Goal: Communication & Community: Ask a question

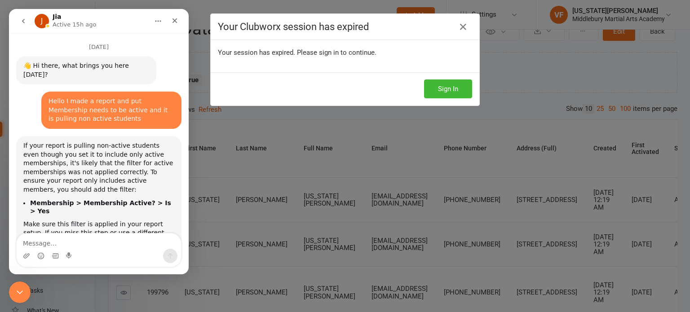
scroll to position [1, 0]
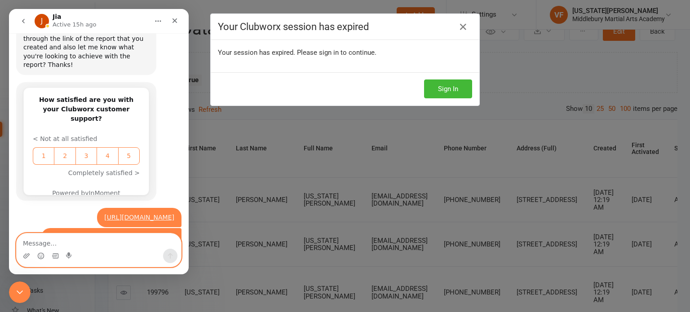
click at [78, 239] on textarea "Message…" at bounding box center [99, 241] width 165 height 15
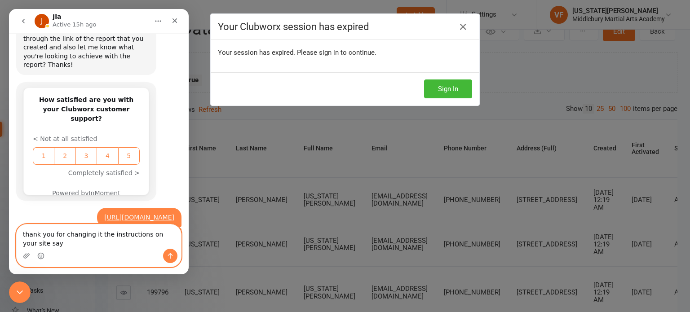
scroll to position [1115, 0]
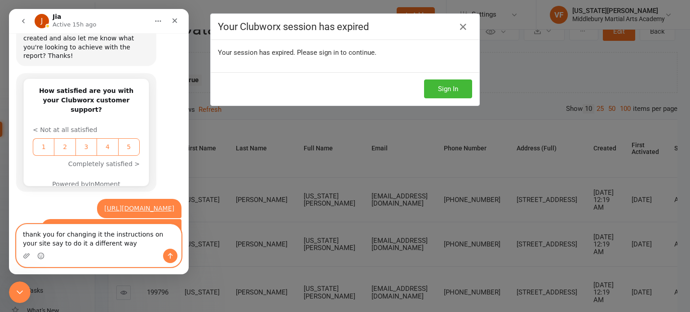
type textarea "thank you for changing it the instructions on your site say to do it a differen…"
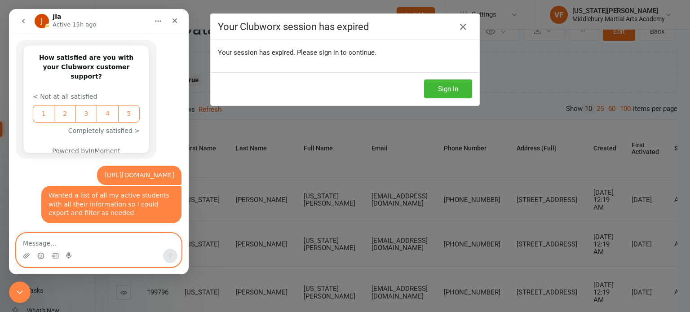
scroll to position [1154, 0]
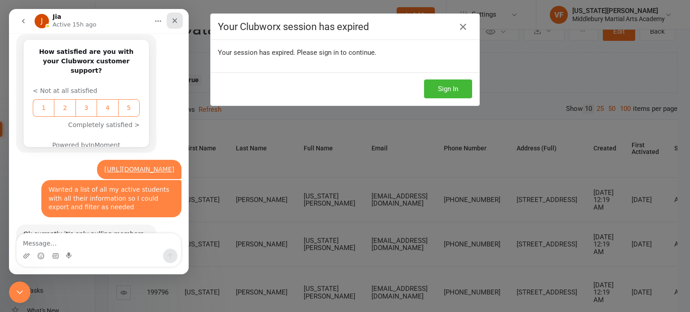
click at [171, 21] on icon "Close" at bounding box center [174, 20] width 7 height 7
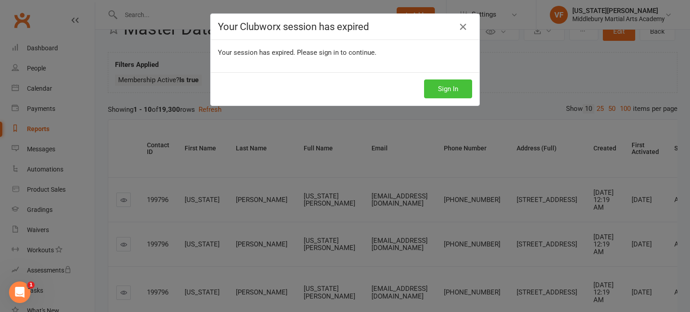
click at [457, 93] on button "Sign In" at bounding box center [448, 89] width 48 height 19
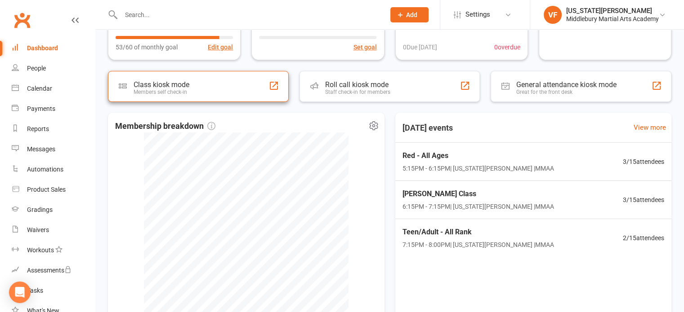
scroll to position [163, 0]
click at [445, 245] on span "7:15PM - 8:00PM | Virginia Folger | MMAA" at bounding box center [477, 246] width 155 height 10
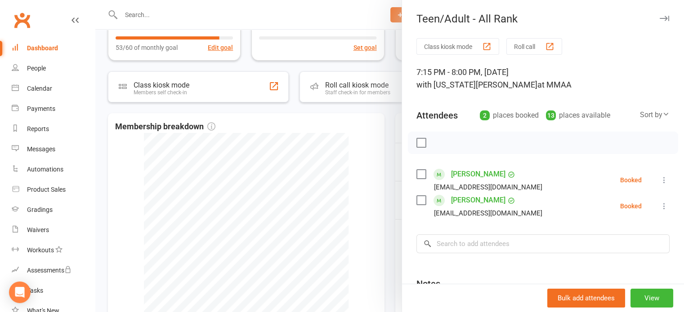
click at [659, 17] on icon "button" at bounding box center [663, 18] width 9 height 5
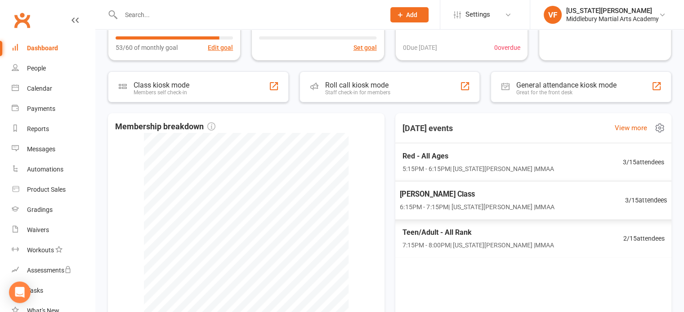
click at [437, 197] on span "Dan Class" at bounding box center [477, 195] width 155 height 12
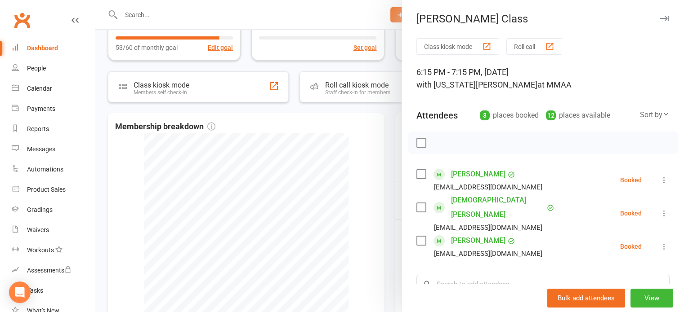
click at [659, 17] on button "button" at bounding box center [664, 18] width 11 height 11
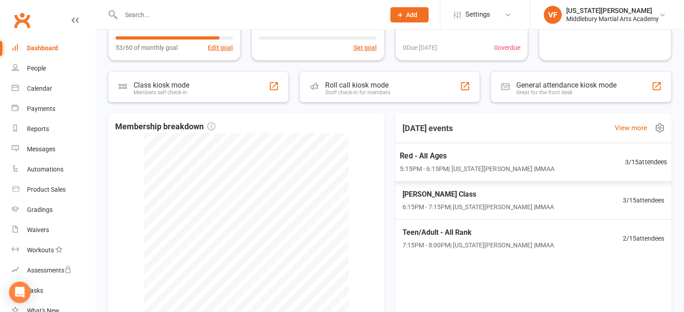
click at [445, 167] on span "5:15PM - 6:15PM | Virginia Folger | MMAA" at bounding box center [477, 169] width 155 height 10
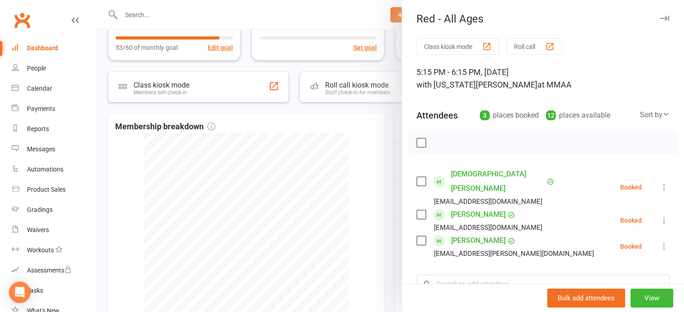
click at [659, 19] on icon "button" at bounding box center [663, 18] width 9 height 5
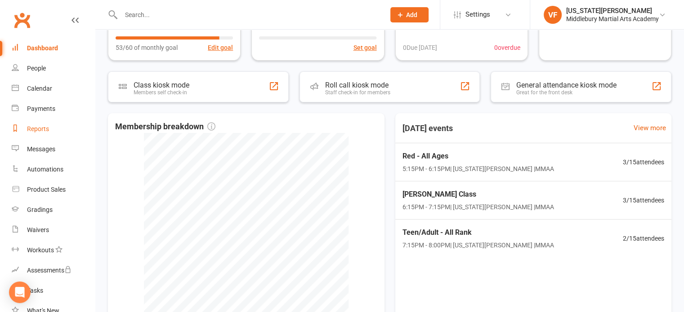
scroll to position [0, 0]
